Goal: Information Seeking & Learning: Find specific fact

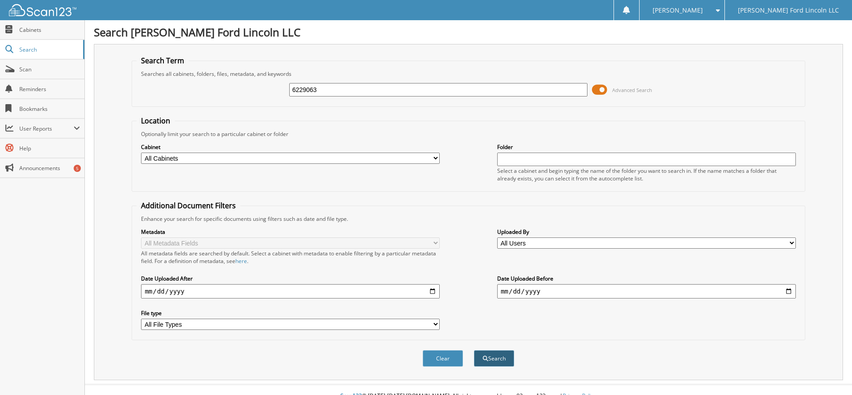
type input "6229063"
click at [487, 362] on button "Search" at bounding box center [494, 358] width 40 height 17
click at [492, 364] on button "Search" at bounding box center [494, 358] width 40 height 17
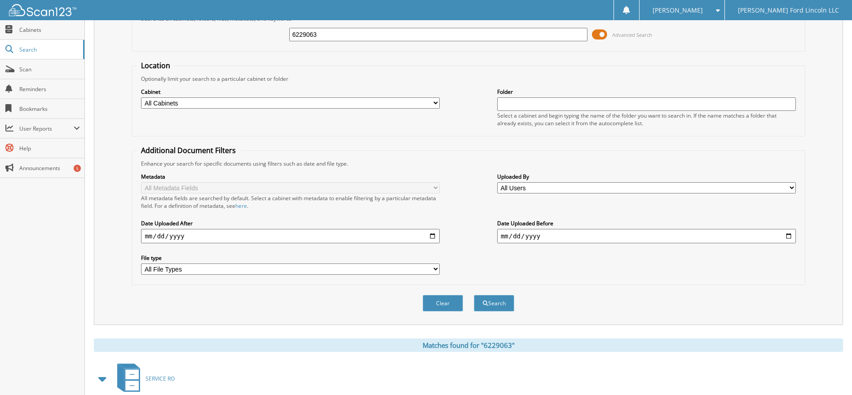
scroll to position [135, 0]
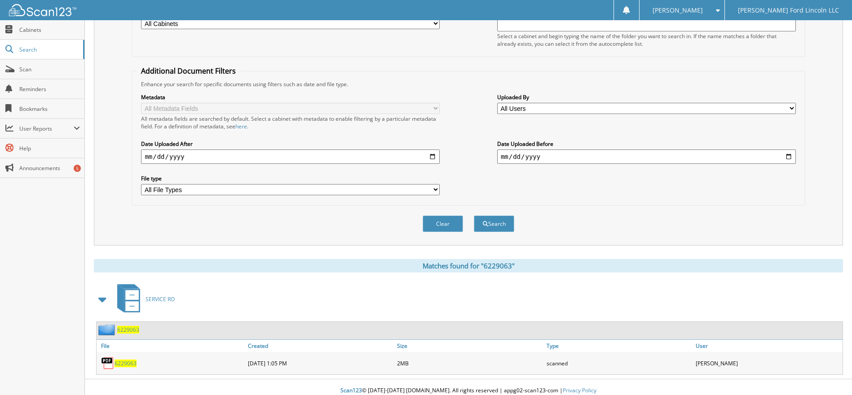
click at [119, 365] on span "6229063" at bounding box center [125, 364] width 22 height 8
